Goal: Transaction & Acquisition: Obtain resource

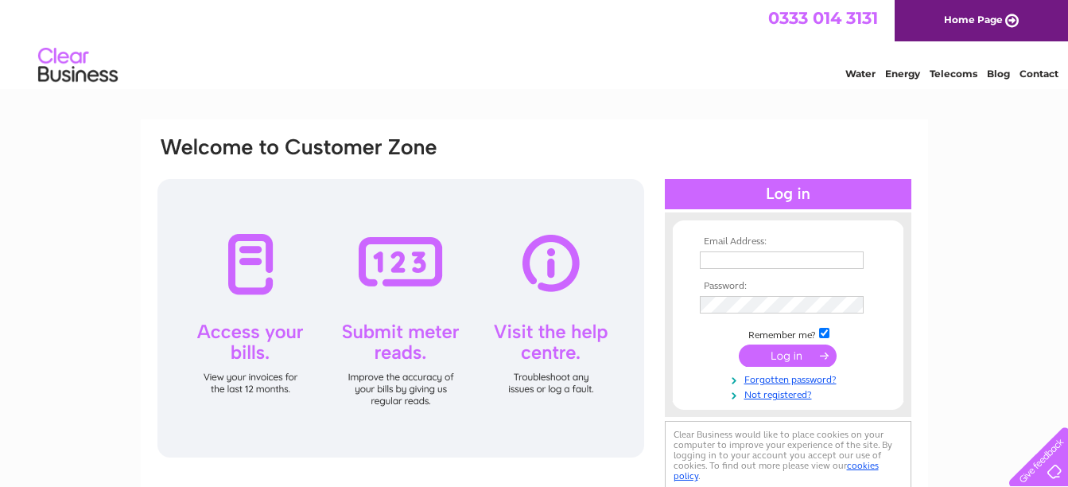
type input "[EMAIL_ADDRESS][DOMAIN_NAME]"
click at [798, 357] on input "submit" at bounding box center [788, 355] width 98 height 22
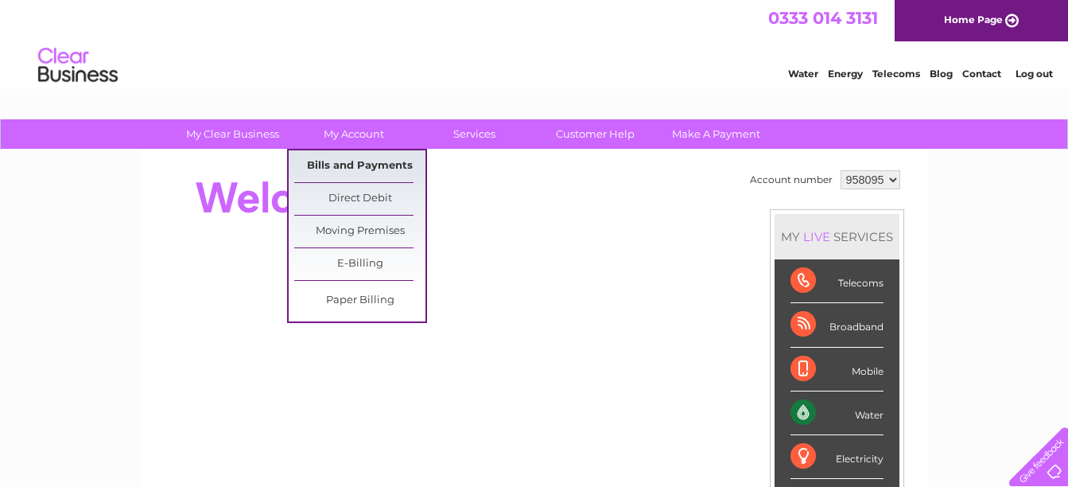
click at [350, 162] on link "Bills and Payments" at bounding box center [359, 166] width 131 height 32
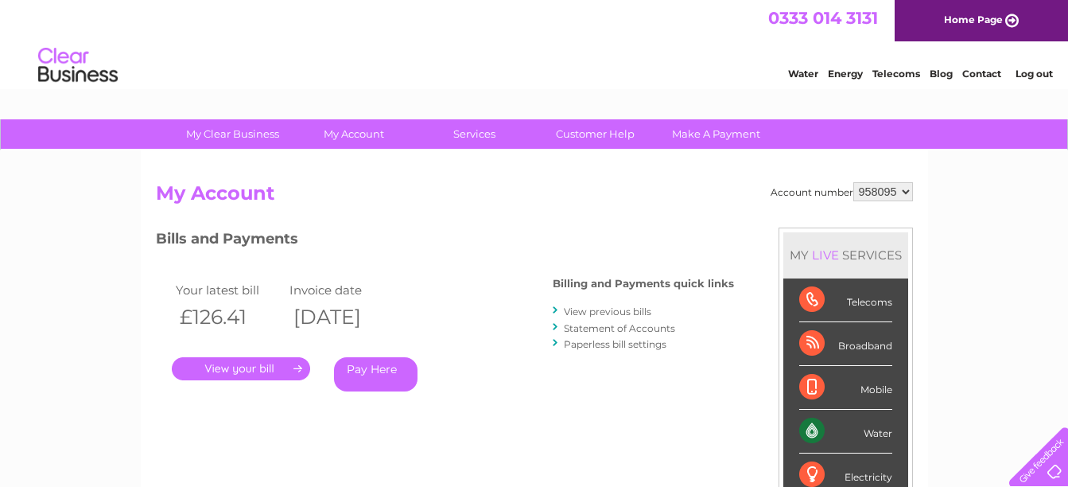
click at [247, 366] on link "." at bounding box center [241, 368] width 138 height 23
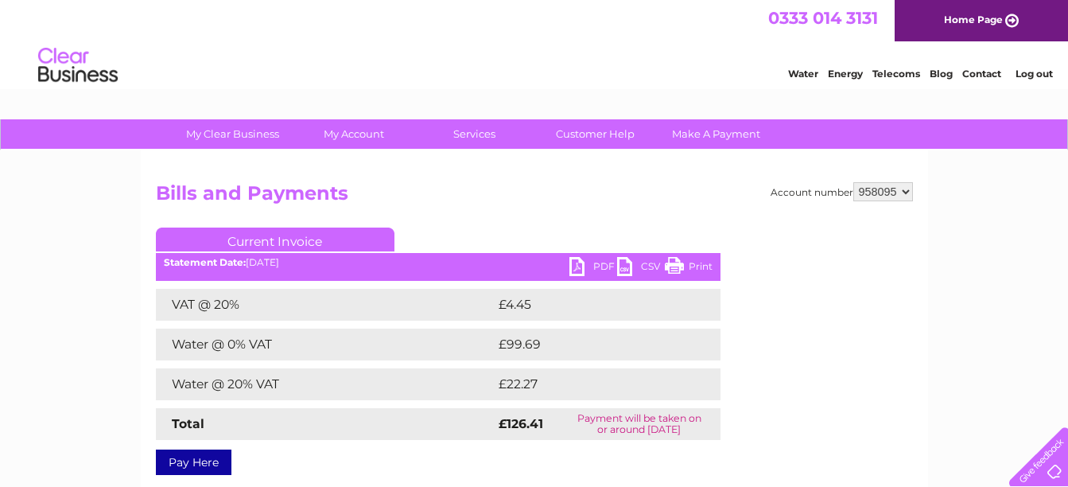
click at [577, 262] on link "PDF" at bounding box center [593, 268] width 48 height 23
